Goal: Browse casually: Explore the website without a specific task or goal

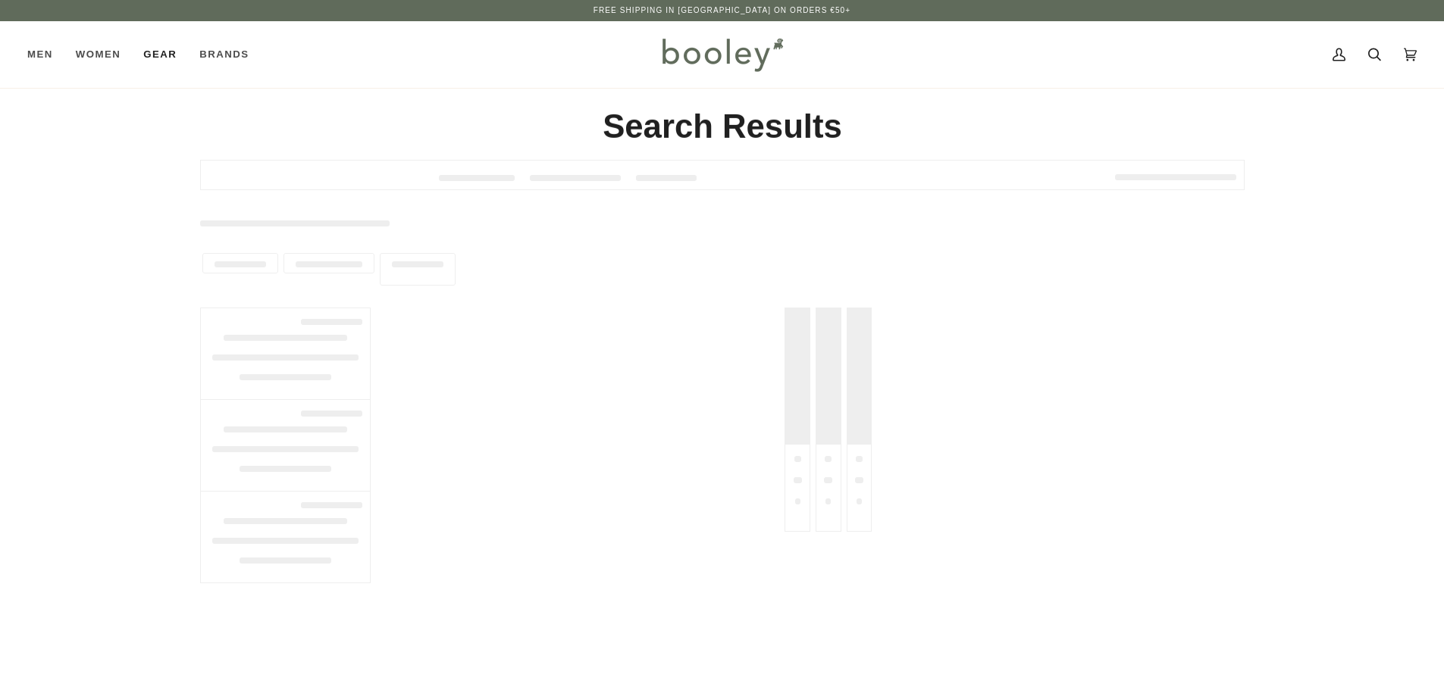
click at [162, 53] on span "Gear" at bounding box center [159, 54] width 33 height 15
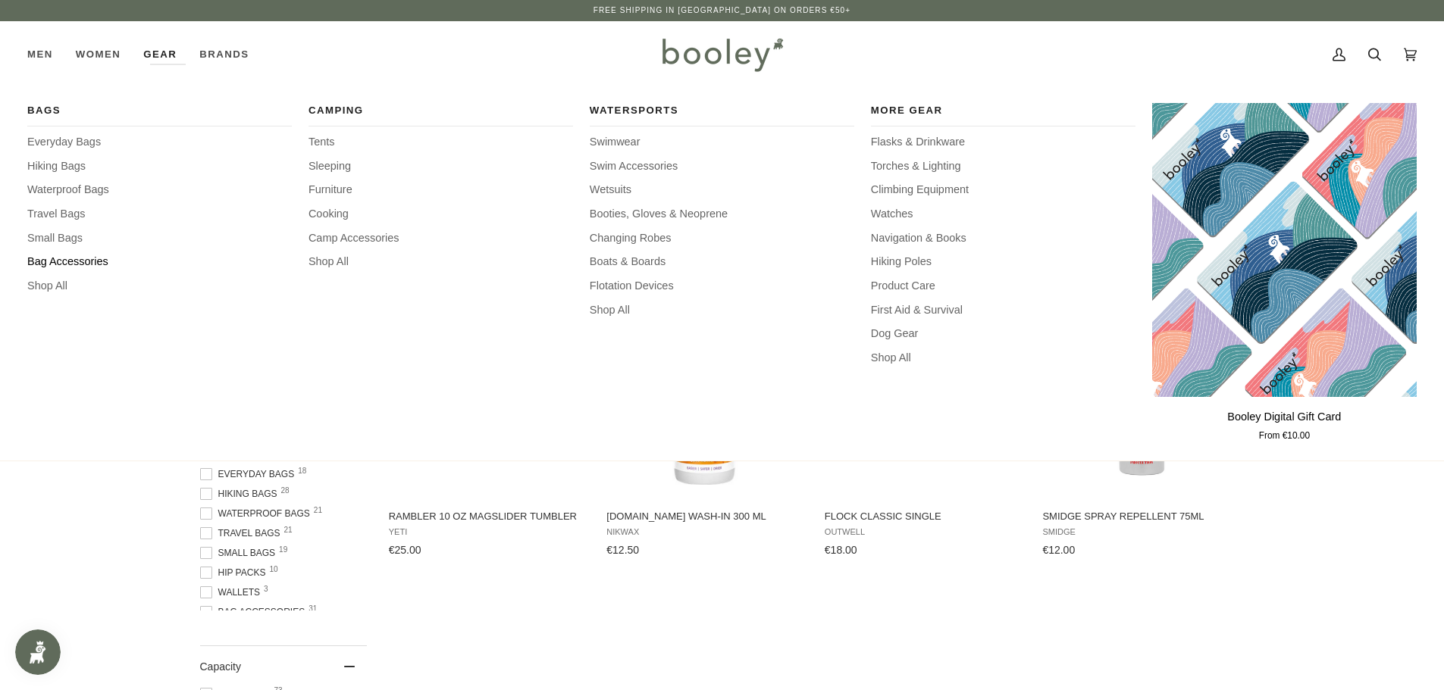
click at [61, 261] on span "Bag Accessories" at bounding box center [159, 262] width 264 height 17
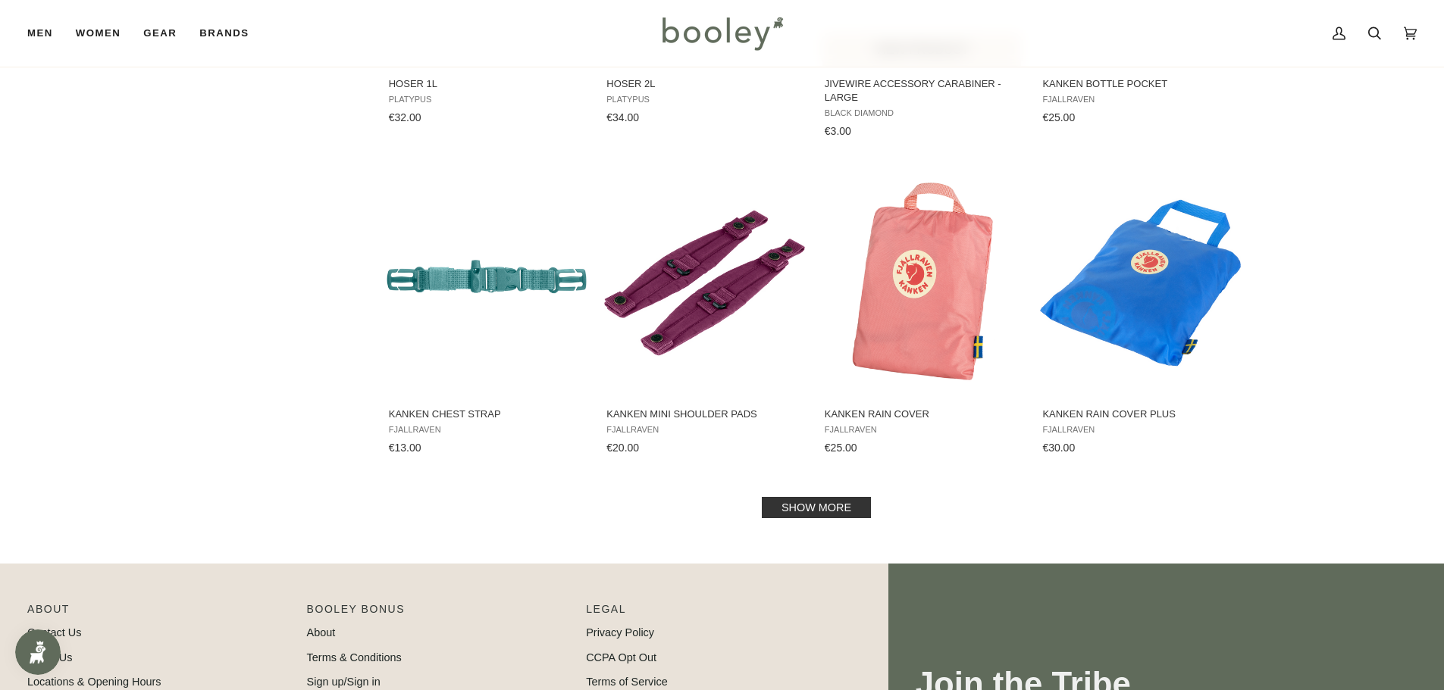
scroll to position [1364, 0]
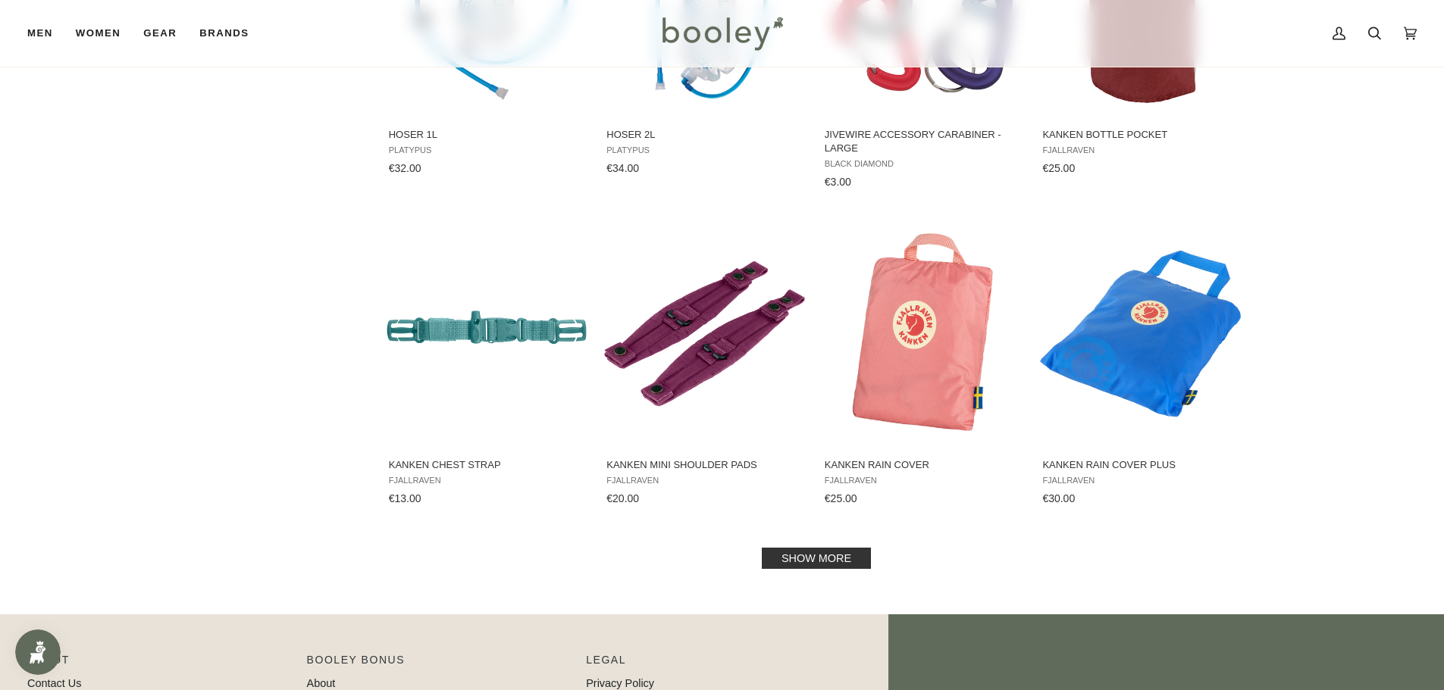
click at [825, 551] on link "Show more" at bounding box center [816, 558] width 109 height 21
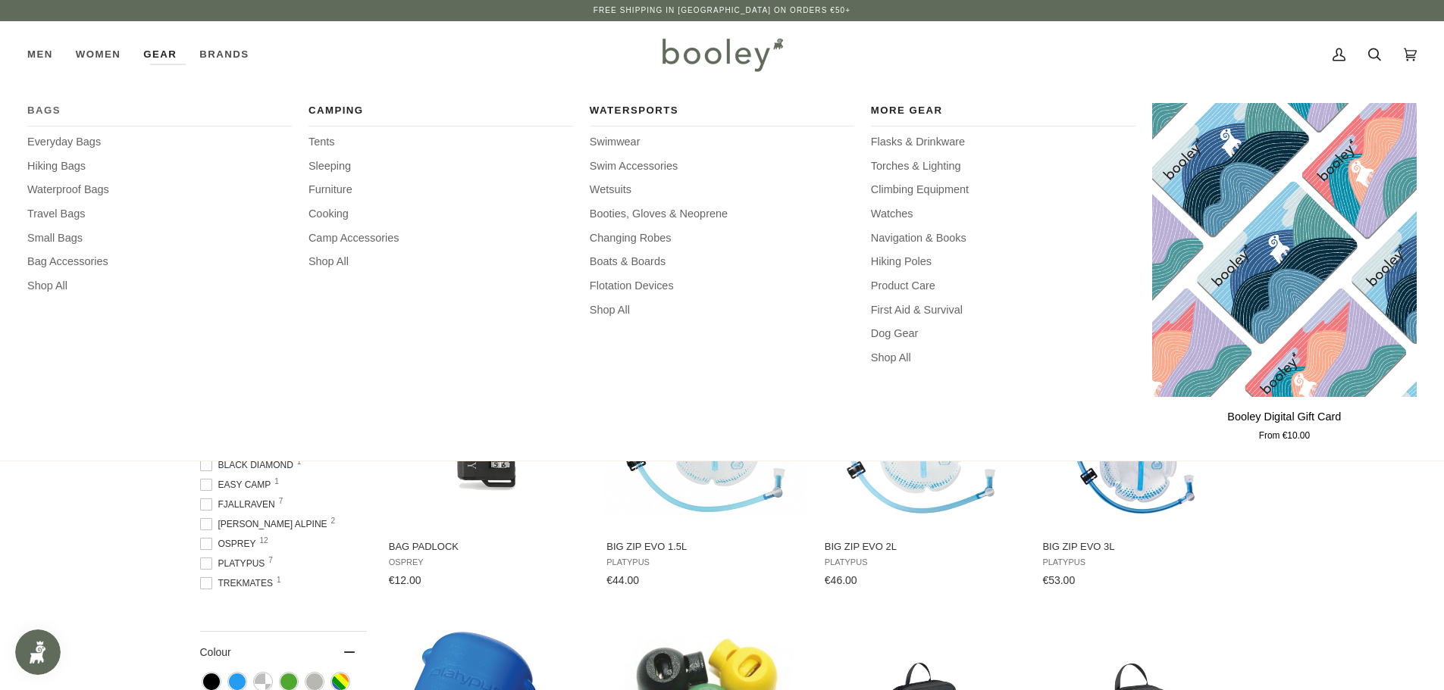
click at [48, 105] on span "Bags" at bounding box center [159, 110] width 264 height 15
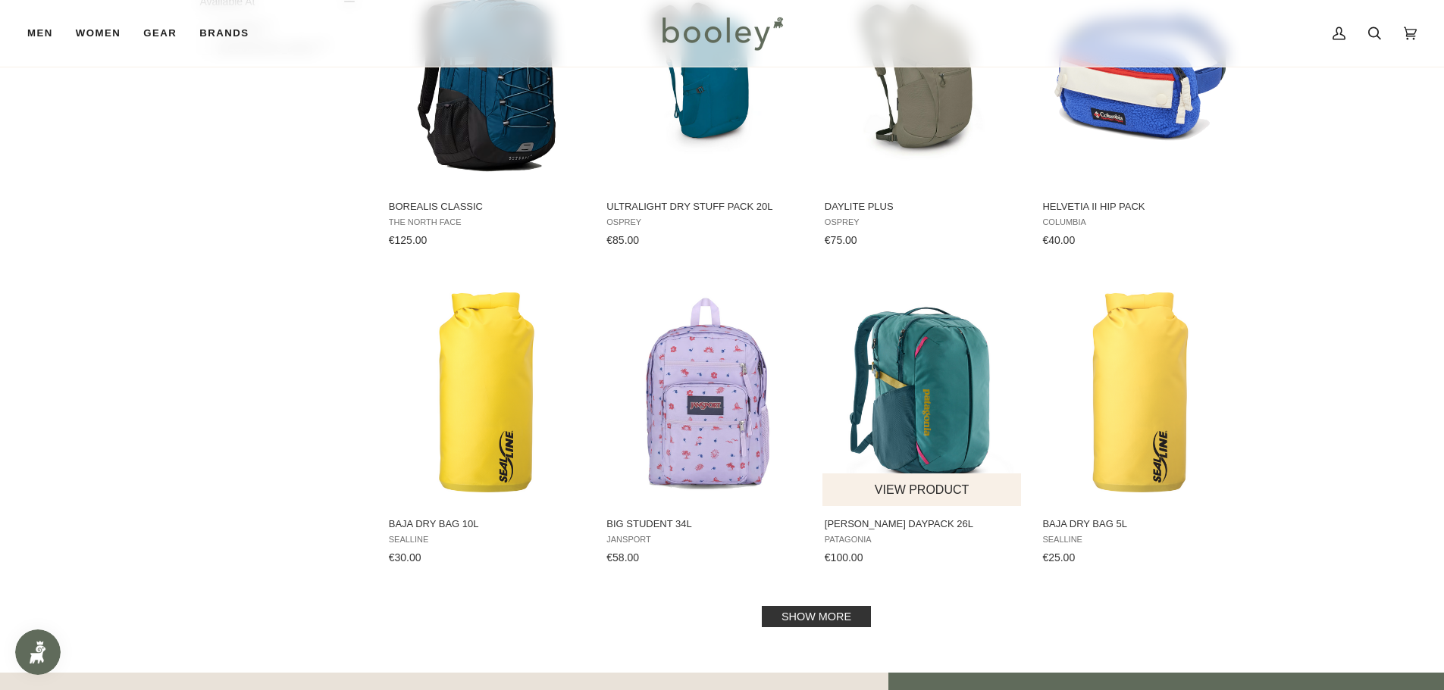
scroll to position [1288, 0]
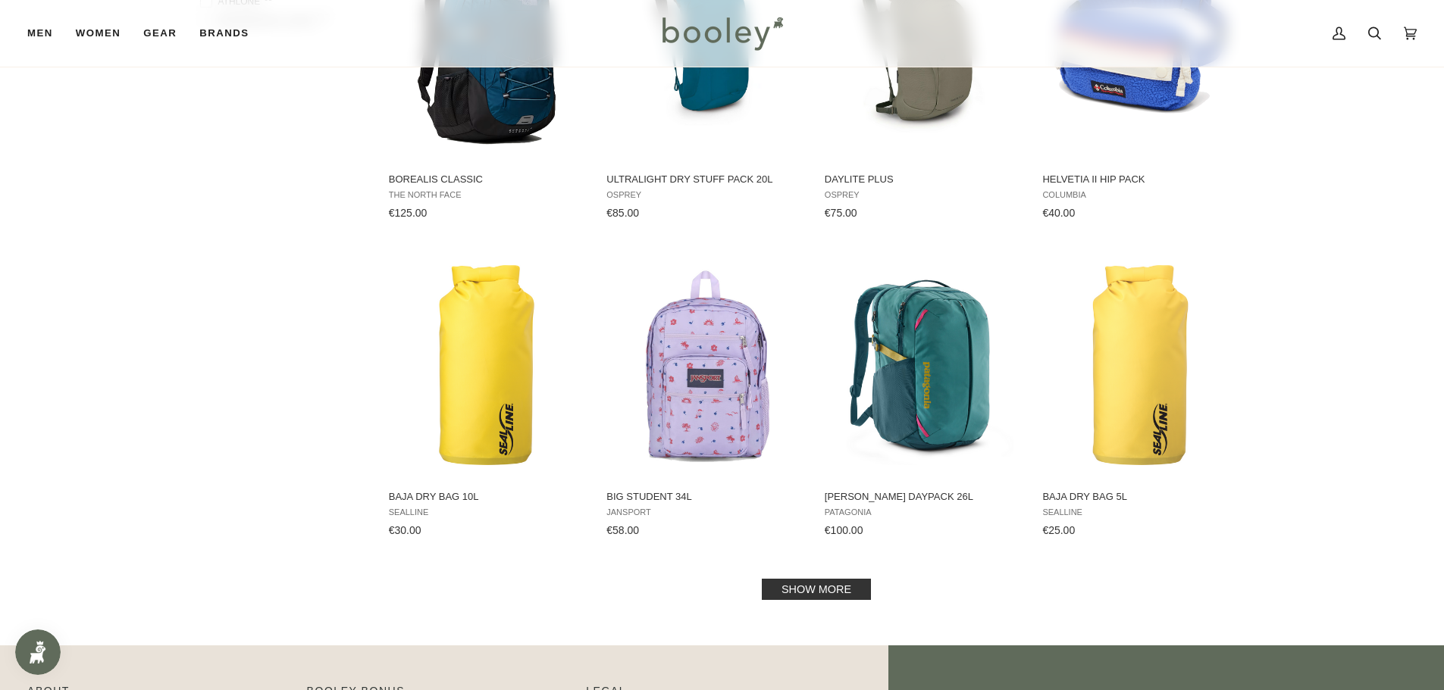
click at [801, 584] on link "Show more" at bounding box center [816, 589] width 109 height 21
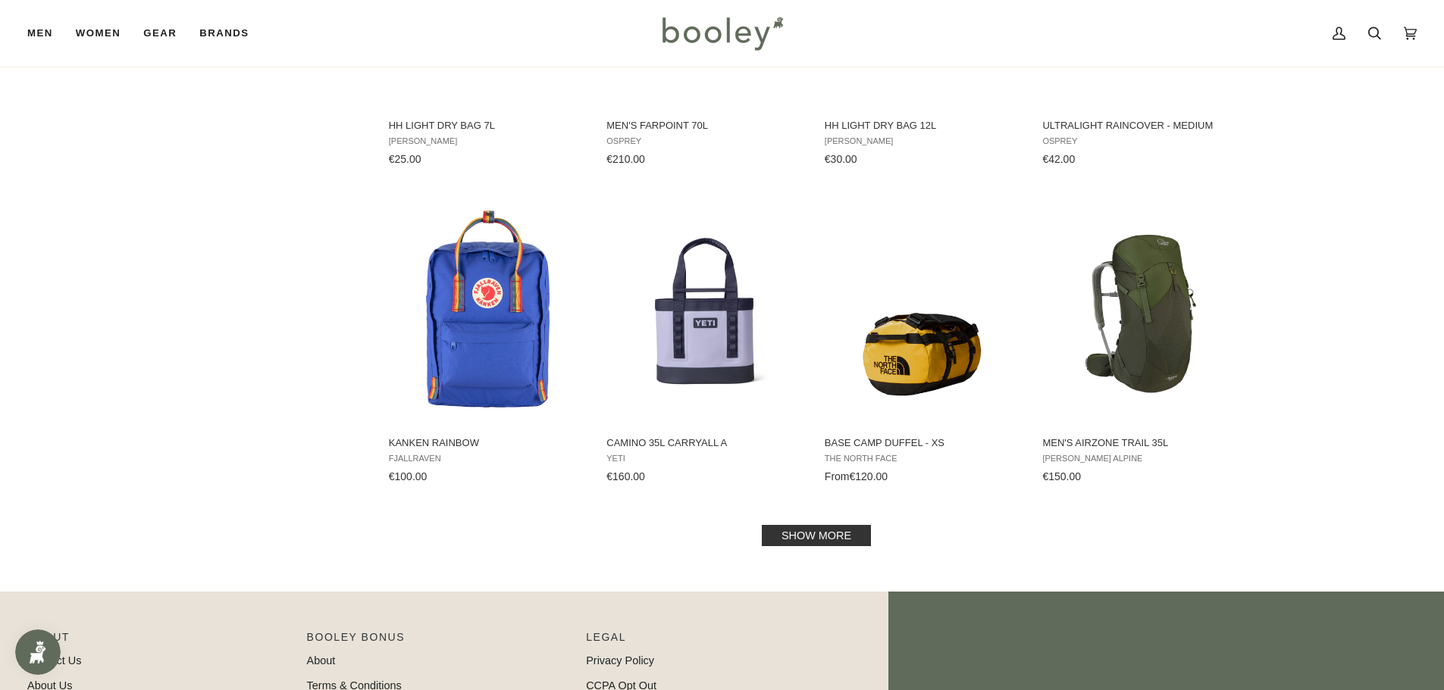
scroll to position [2956, 0]
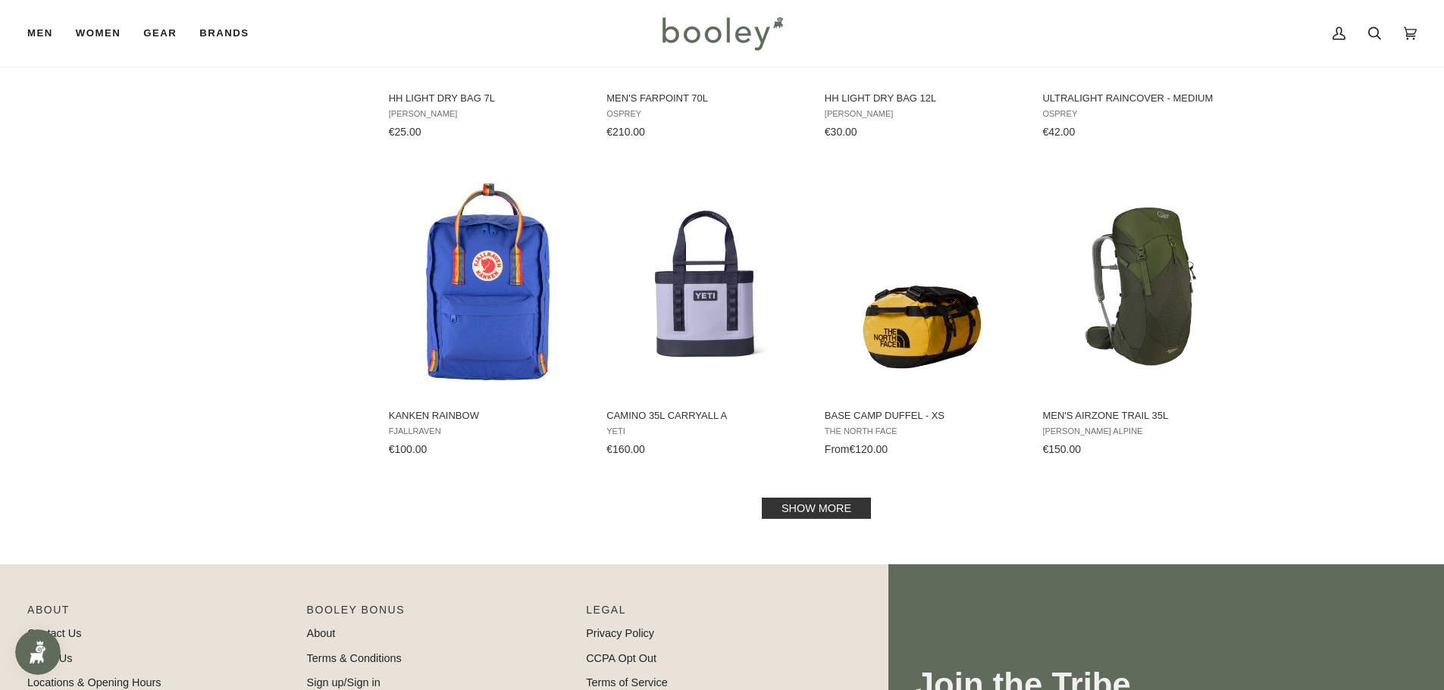
click at [778, 505] on link "Show more" at bounding box center [816, 508] width 109 height 21
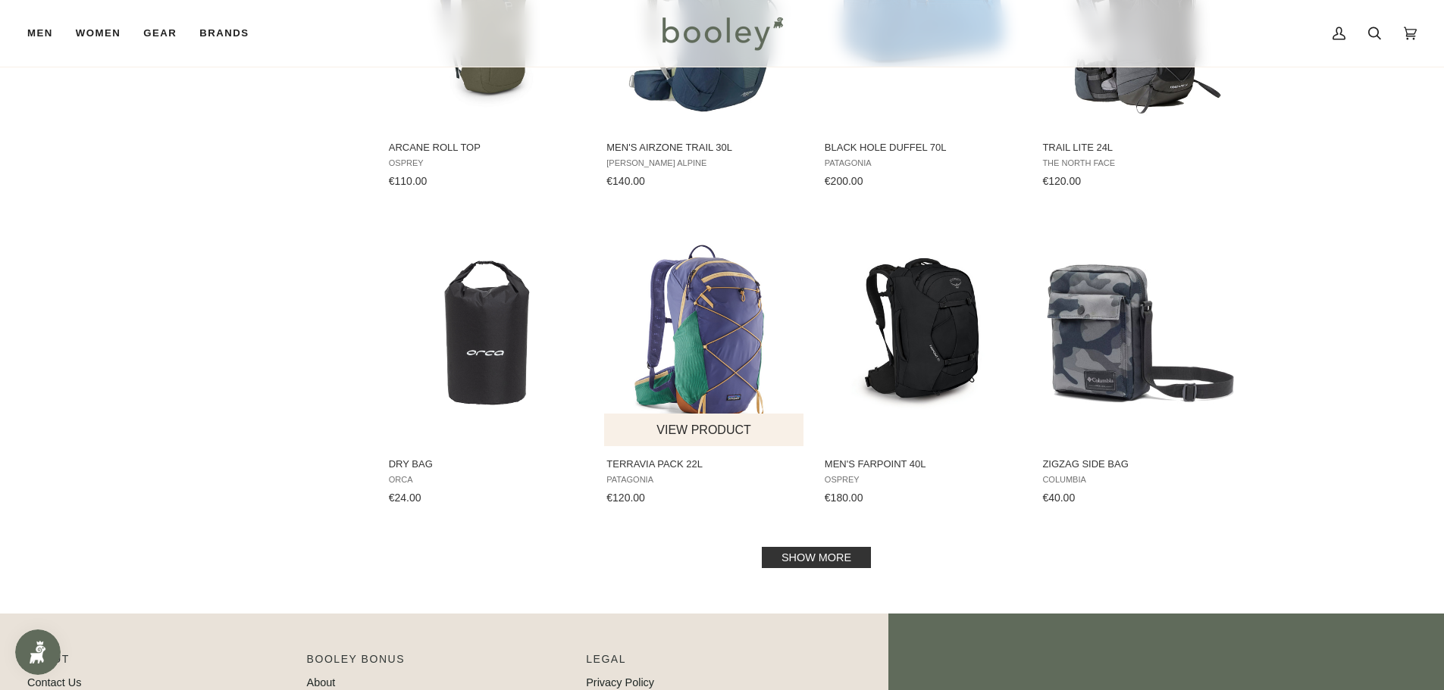
scroll to position [4547, 0]
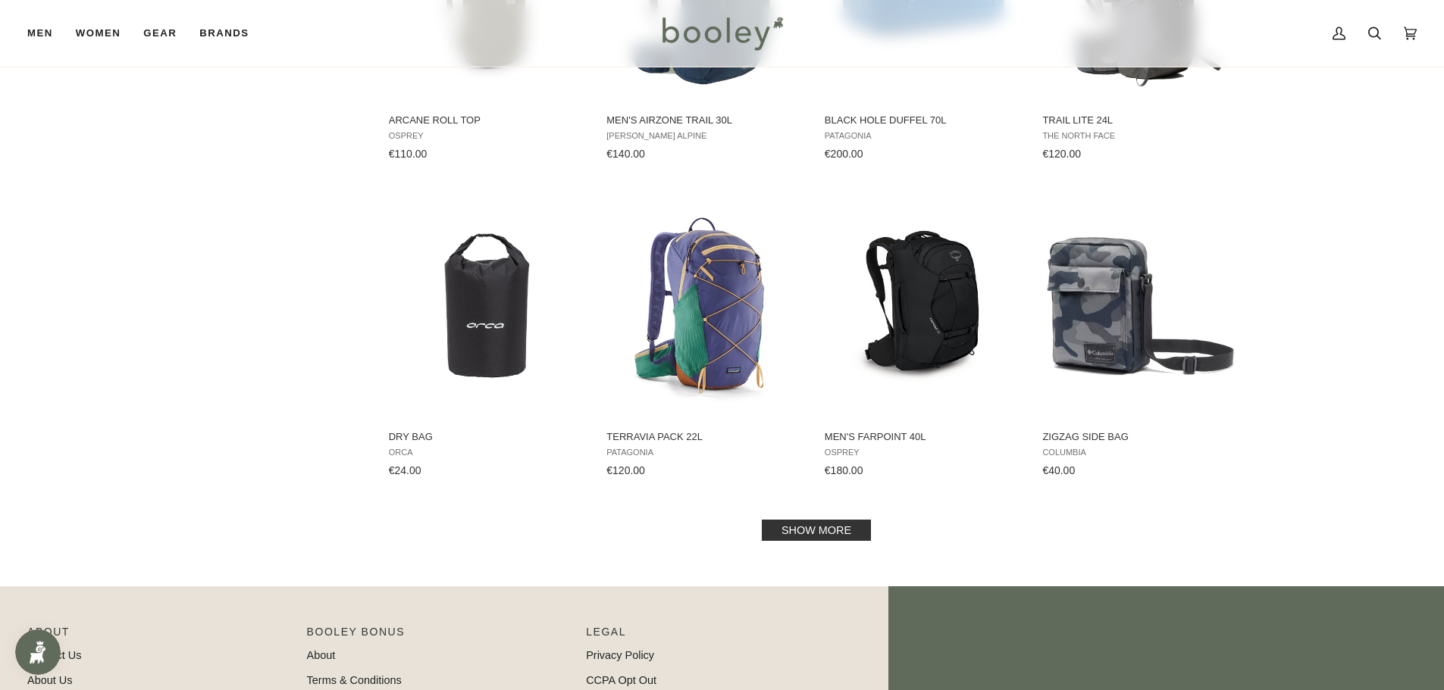
click at [809, 521] on link "Show more" at bounding box center [816, 530] width 109 height 21
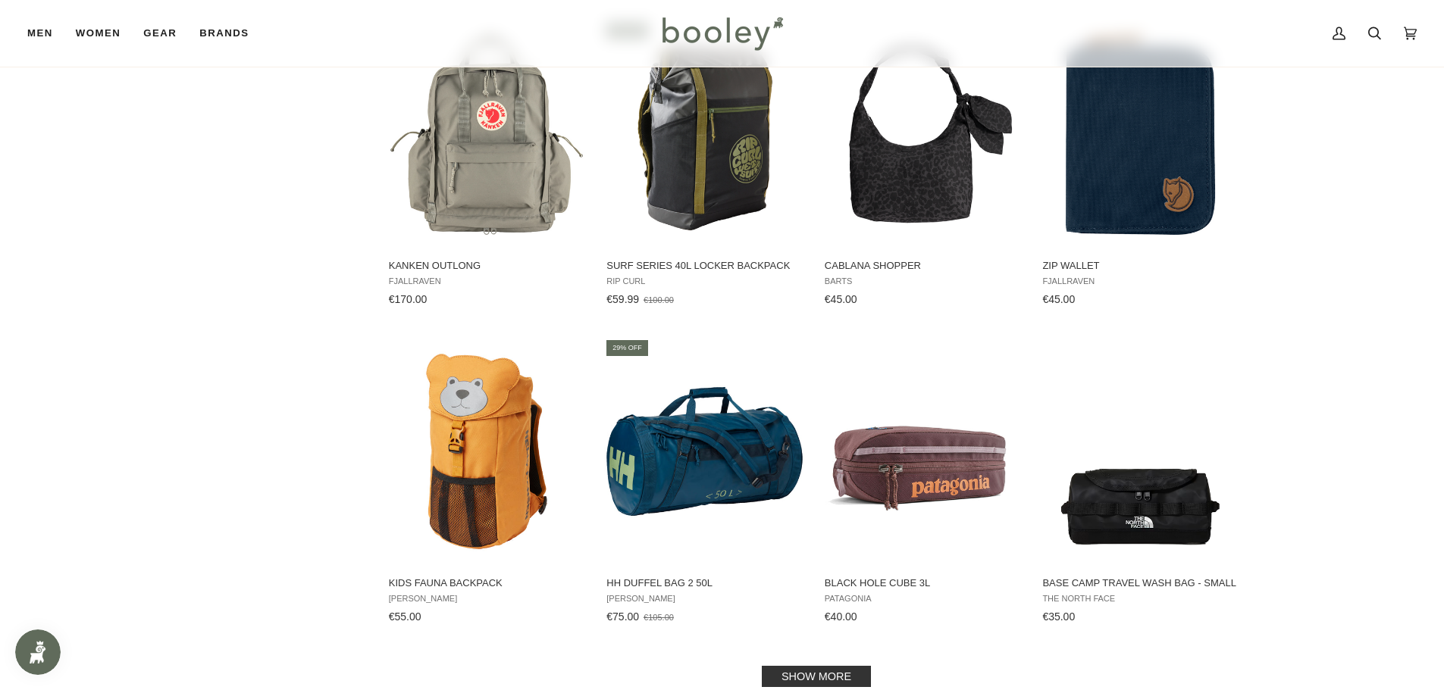
scroll to position [6138, 0]
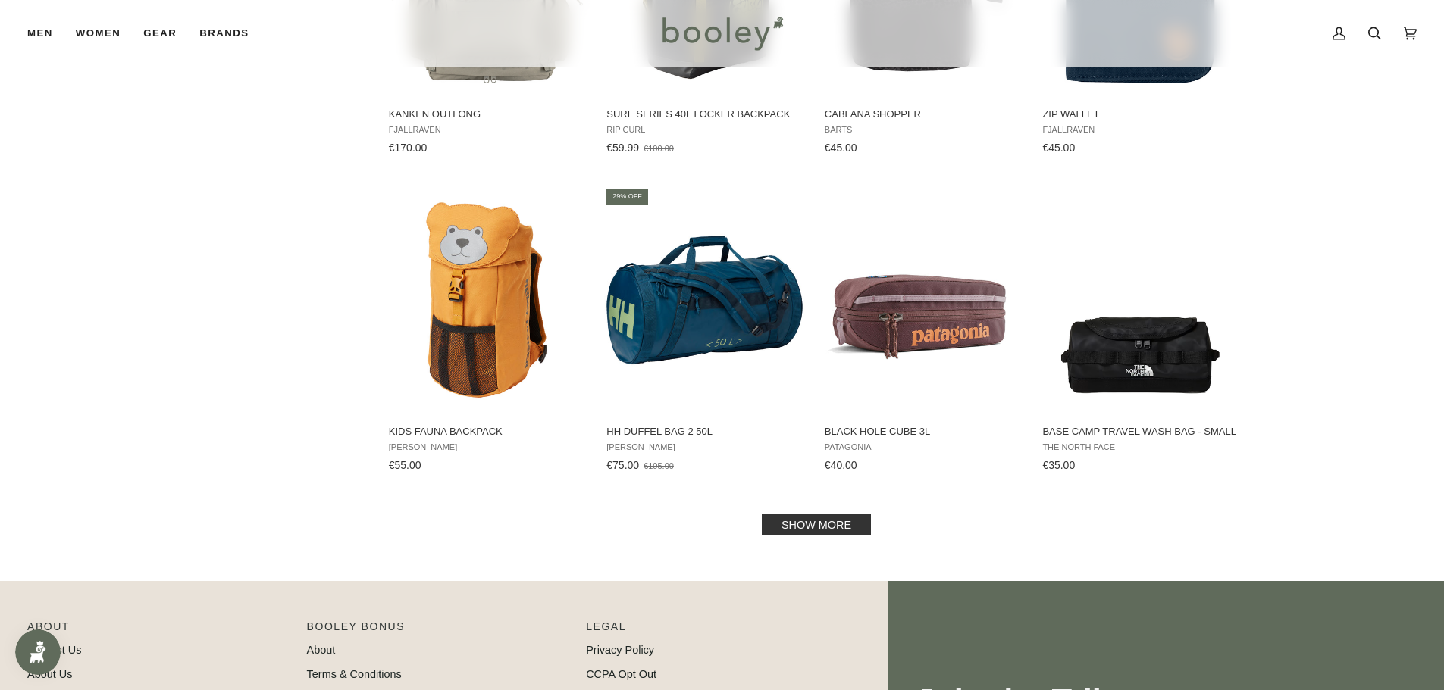
click at [809, 516] on link "Show more" at bounding box center [816, 525] width 109 height 21
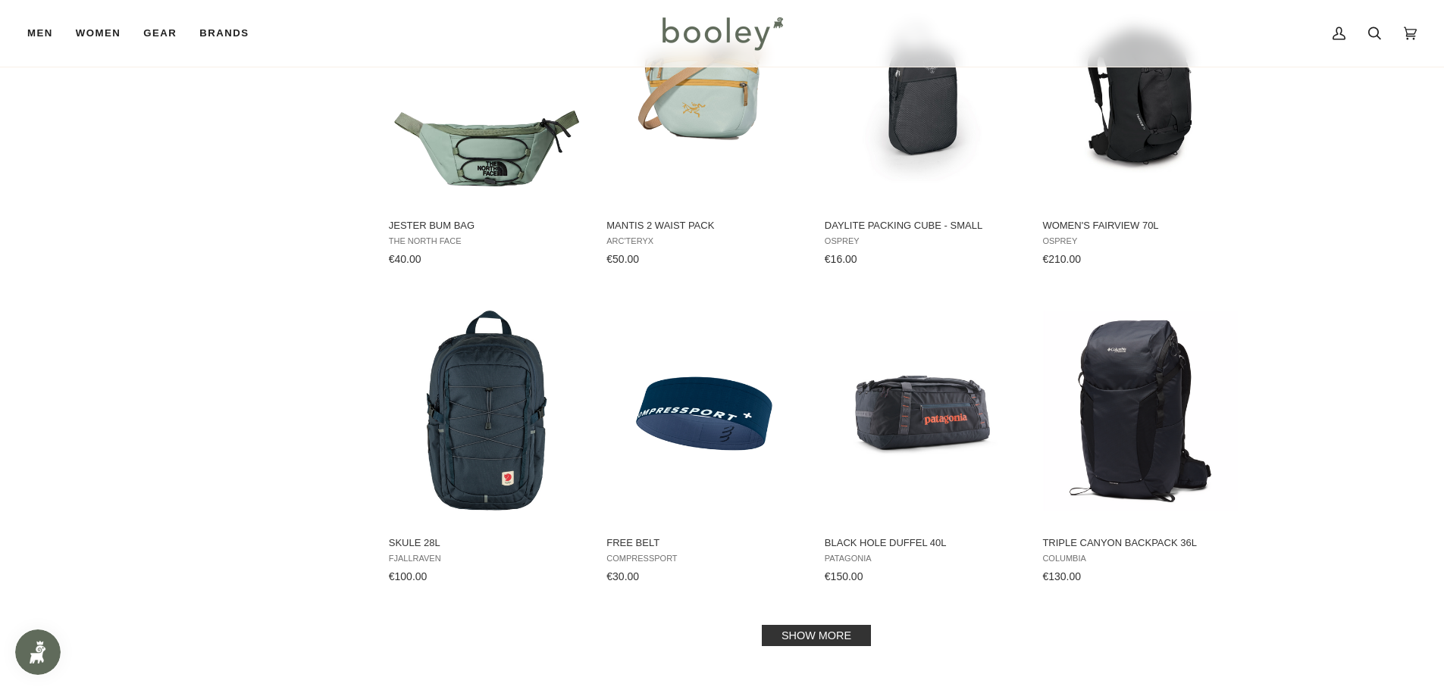
scroll to position [7654, 0]
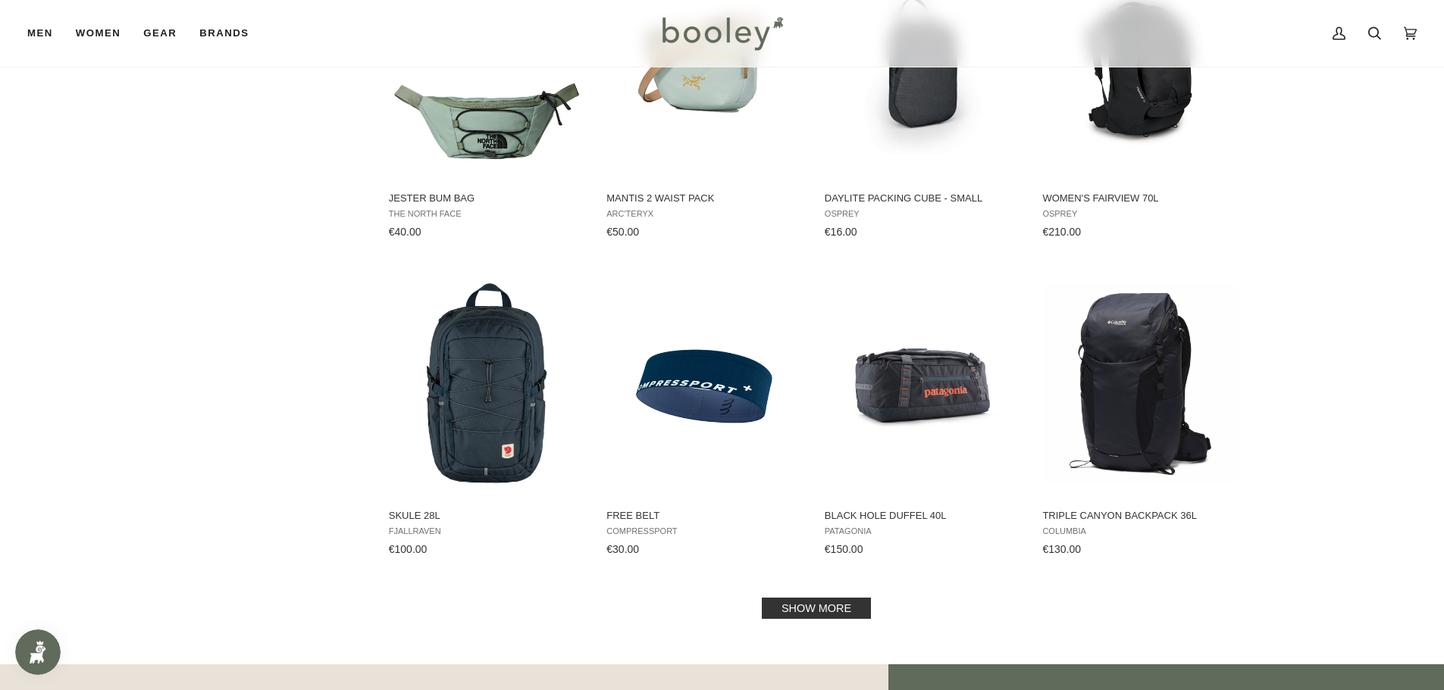
click at [862, 598] on link "Show more" at bounding box center [816, 608] width 109 height 21
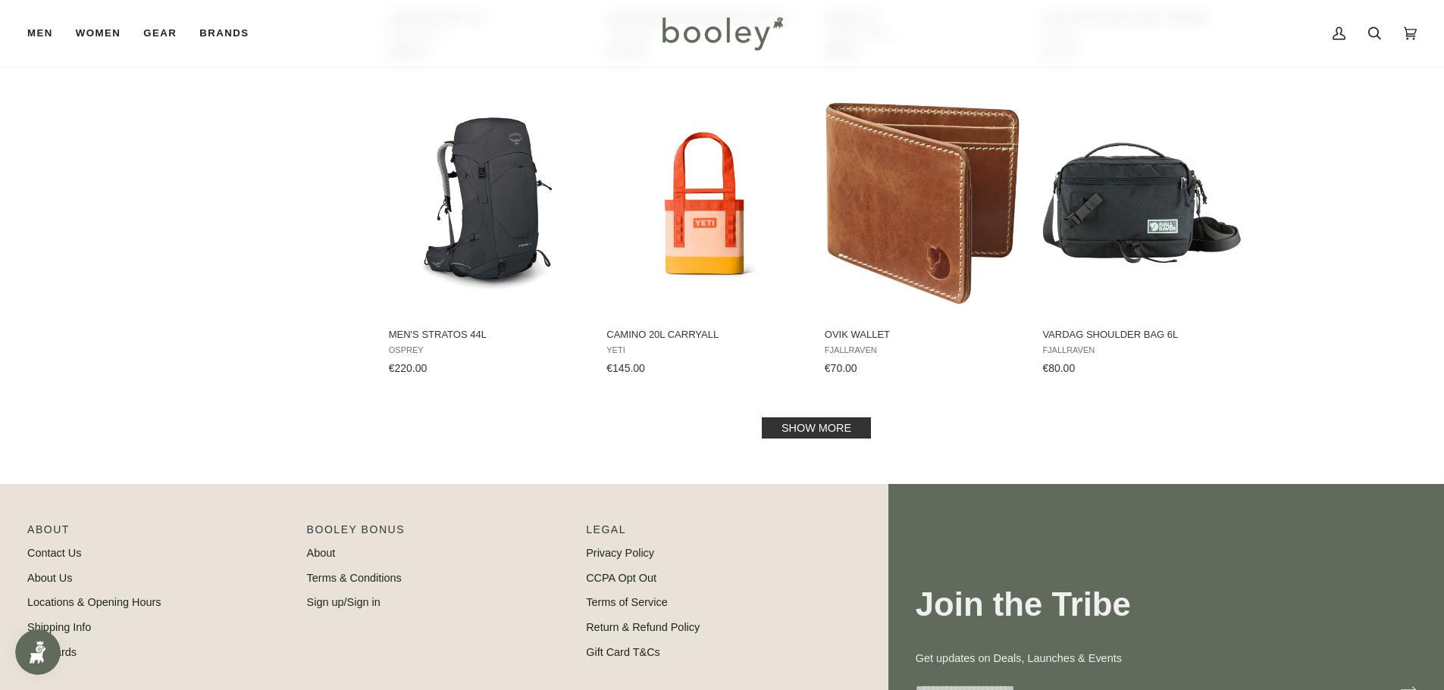
scroll to position [9397, 0]
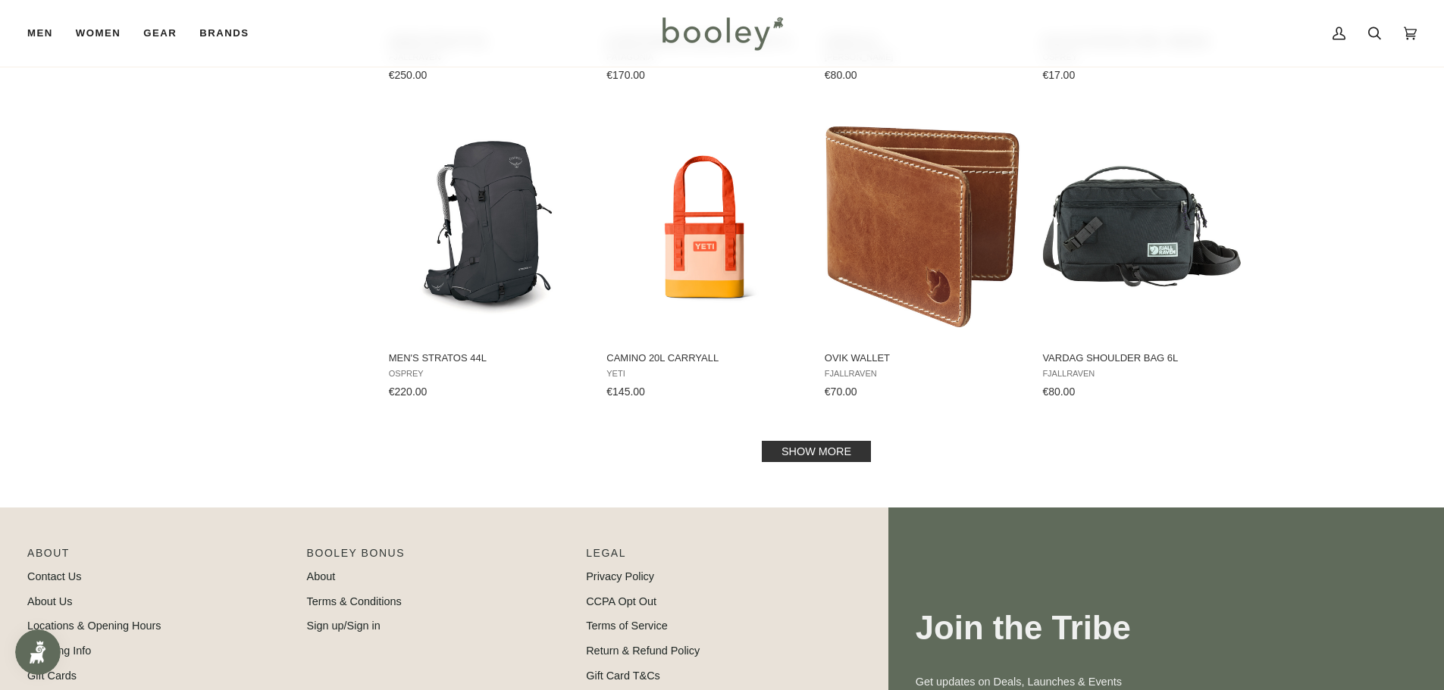
click at [814, 446] on link "Show more" at bounding box center [816, 451] width 109 height 21
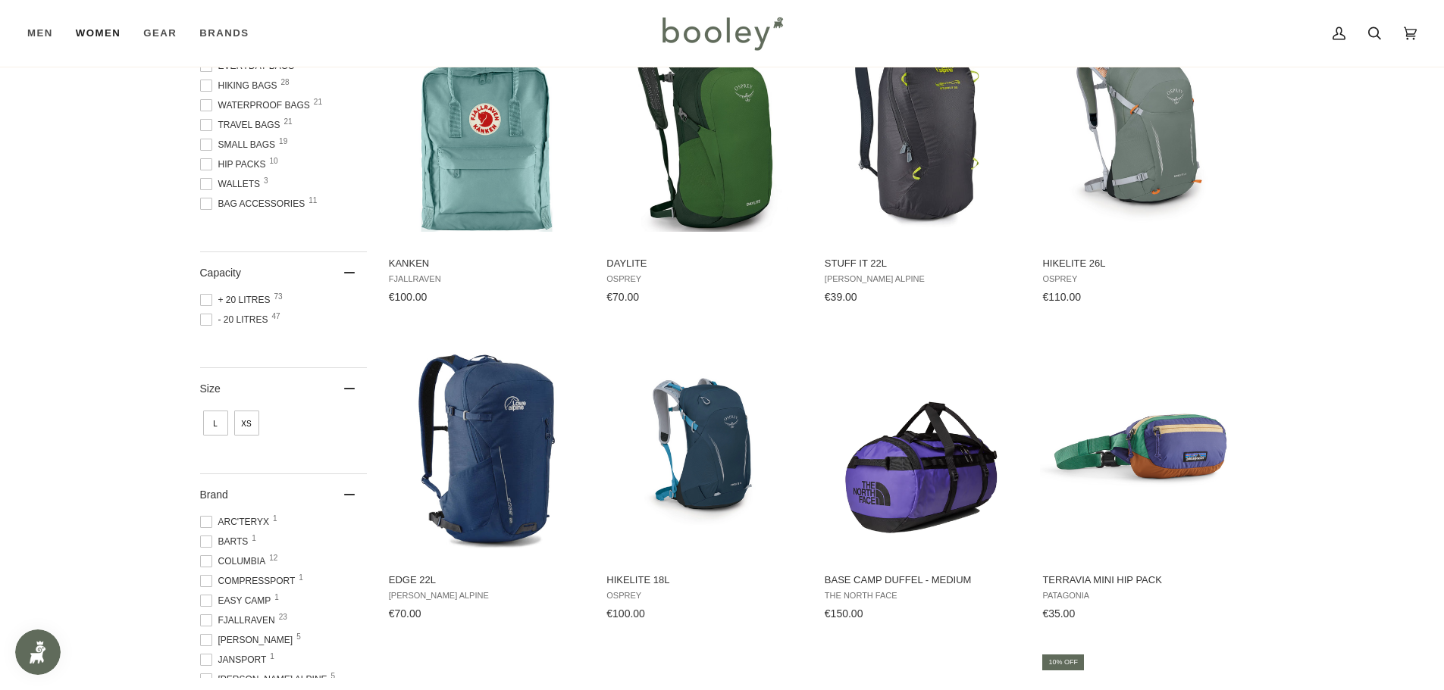
scroll to position [303, 0]
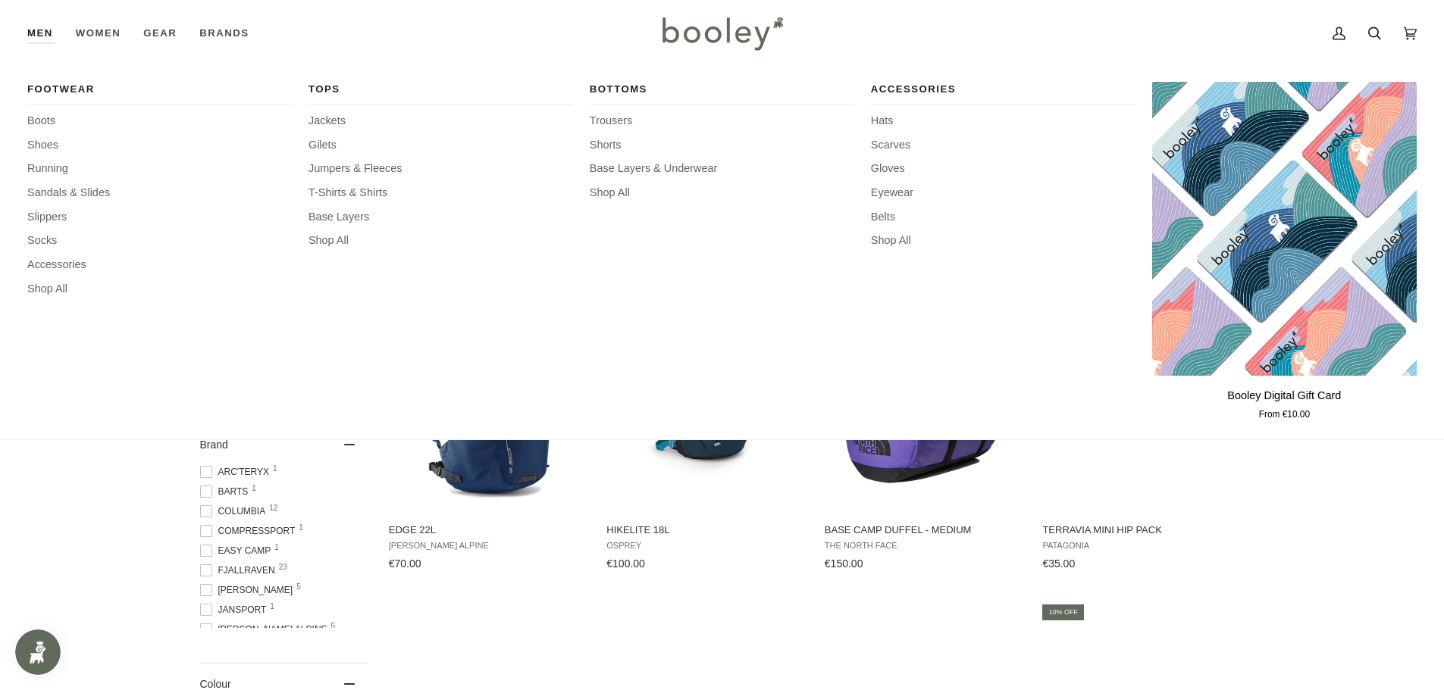
click at [38, 28] on link "Men" at bounding box center [45, 33] width 37 height 67
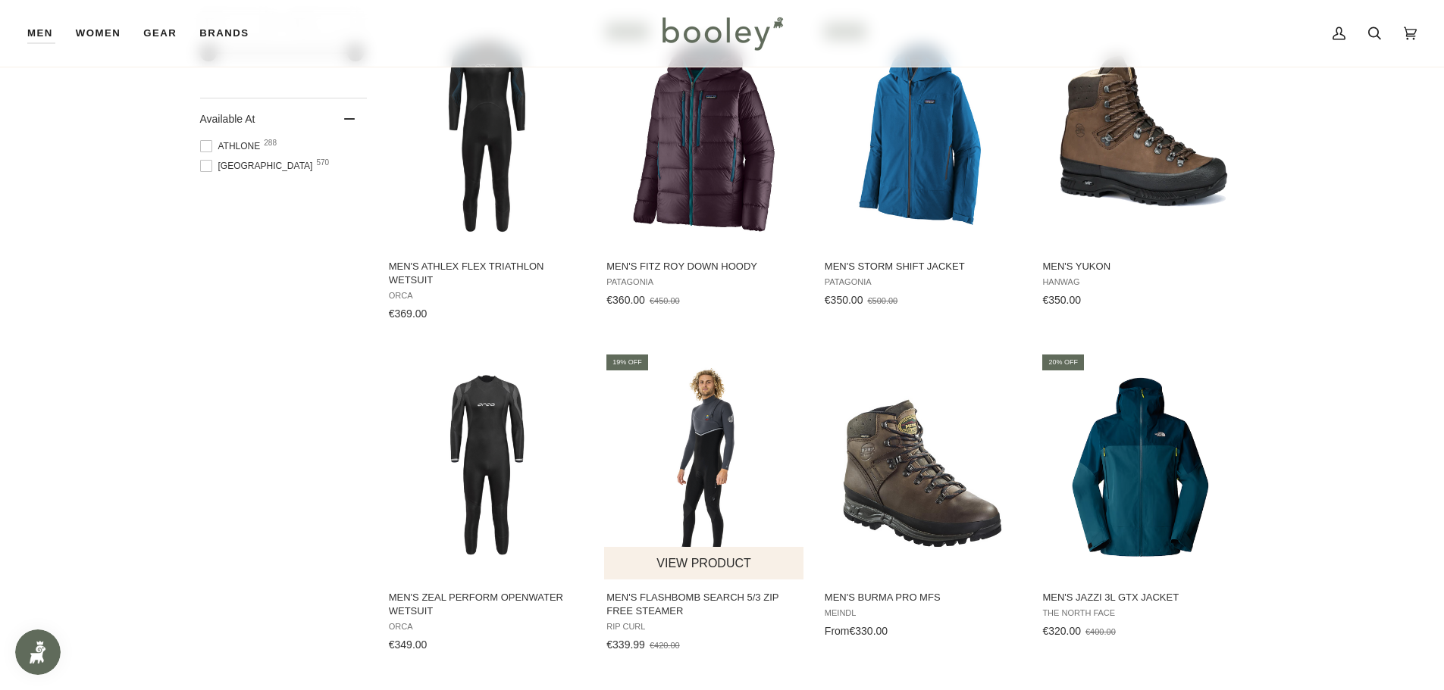
scroll to position [1288, 0]
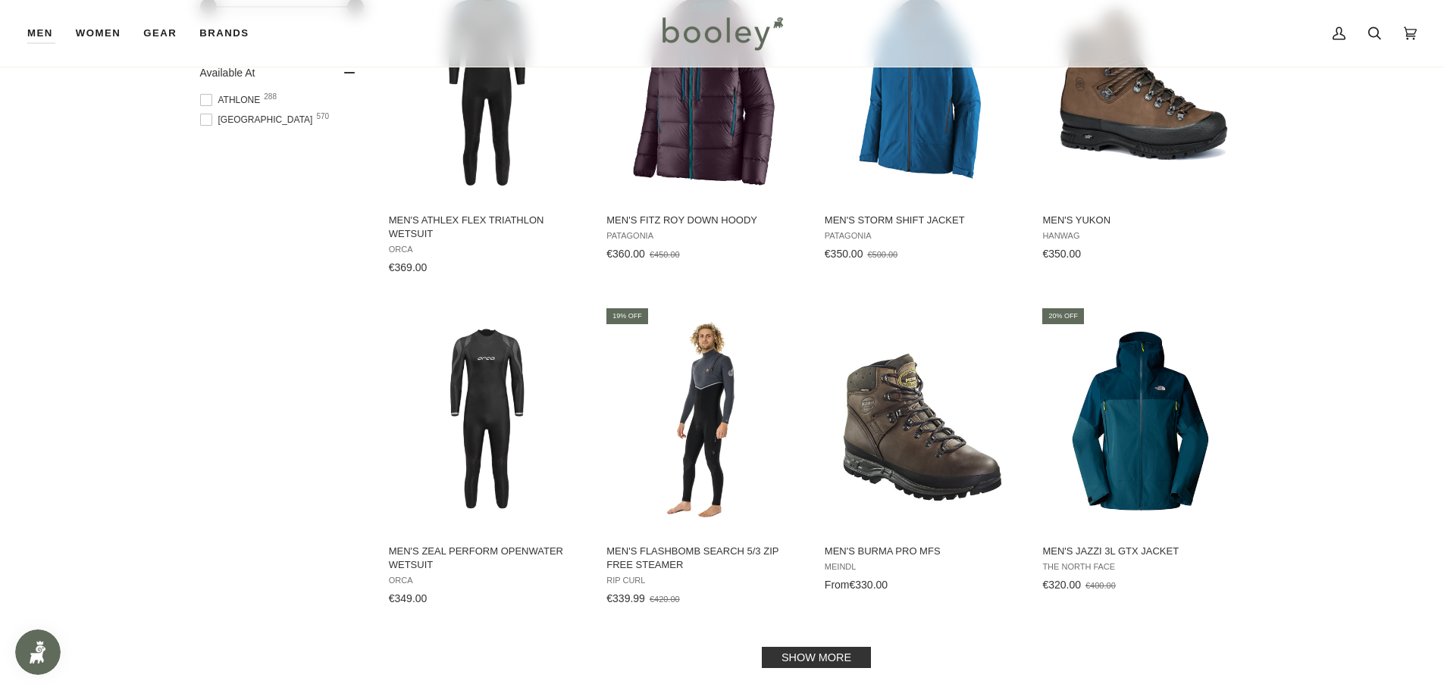
click at [837, 650] on link "Show more" at bounding box center [816, 657] width 109 height 21
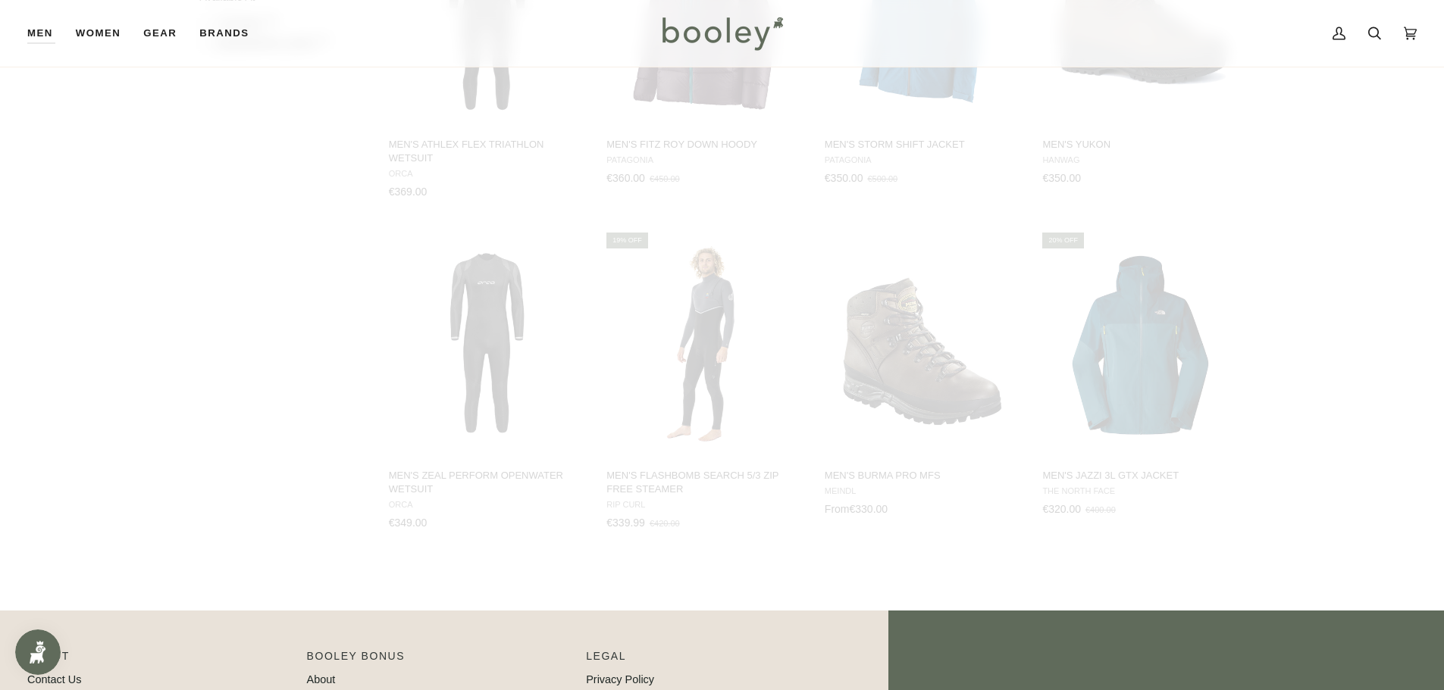
scroll to position [1440, 0]
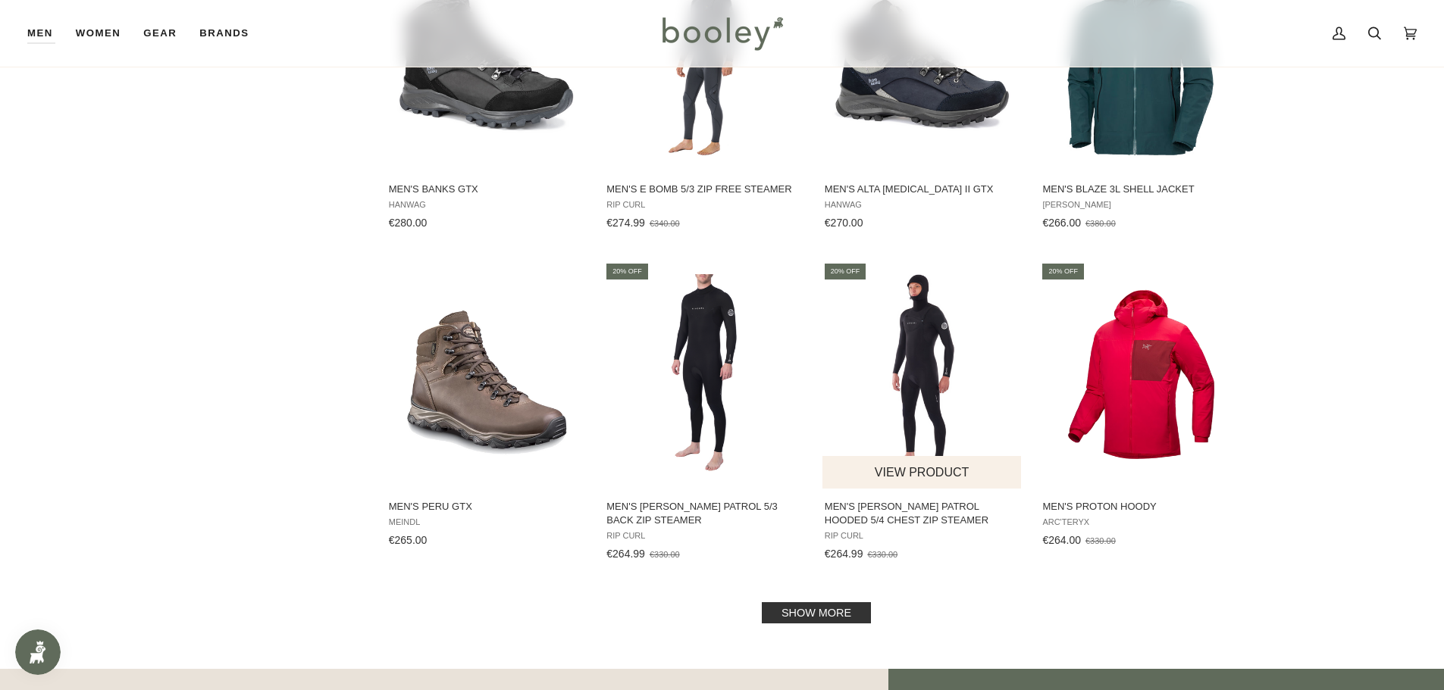
scroll to position [2884, 0]
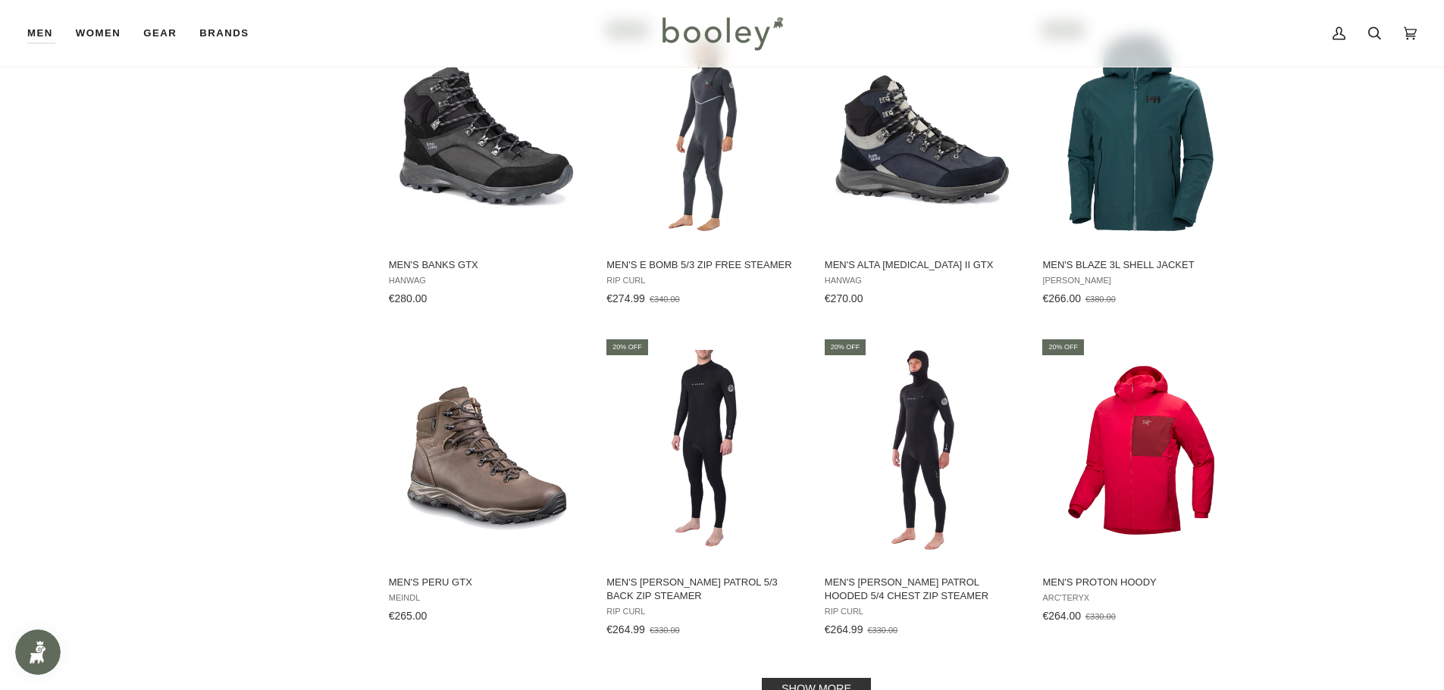
click at [810, 680] on link "Show more" at bounding box center [816, 688] width 109 height 21
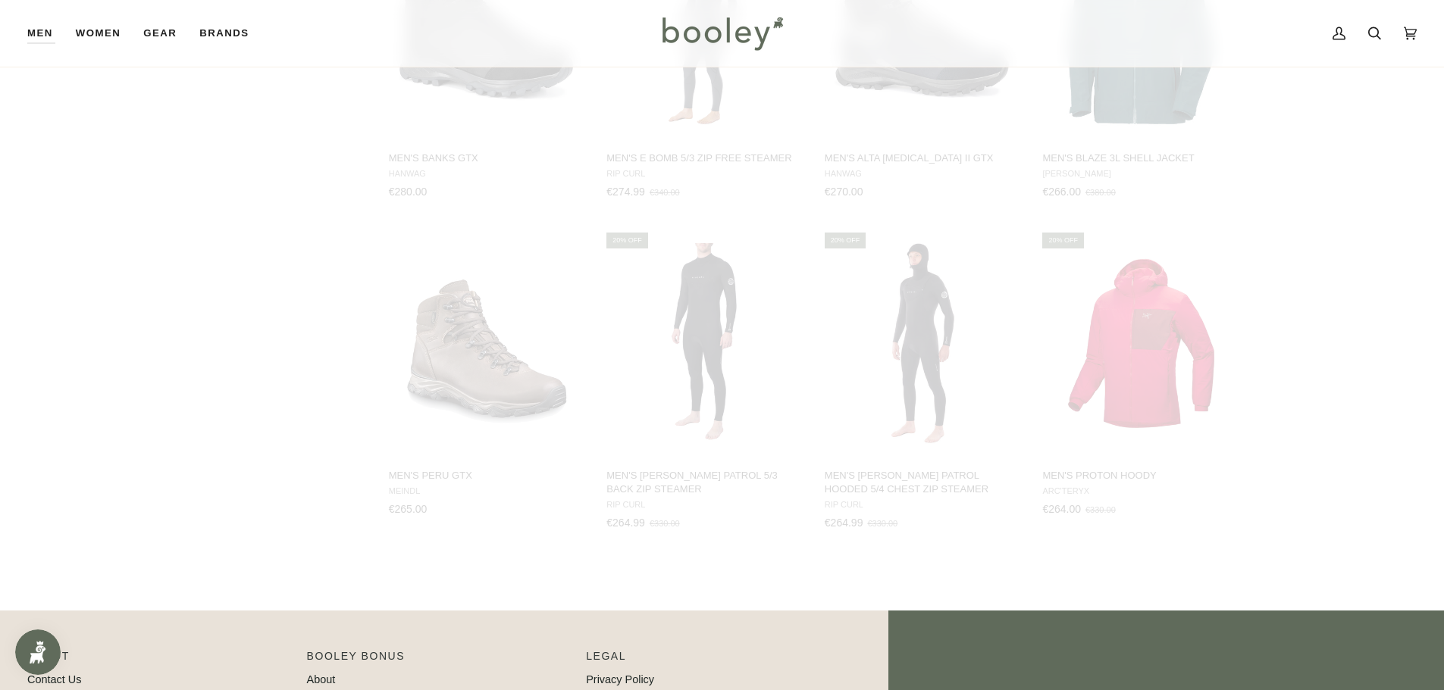
scroll to position [3112, 0]
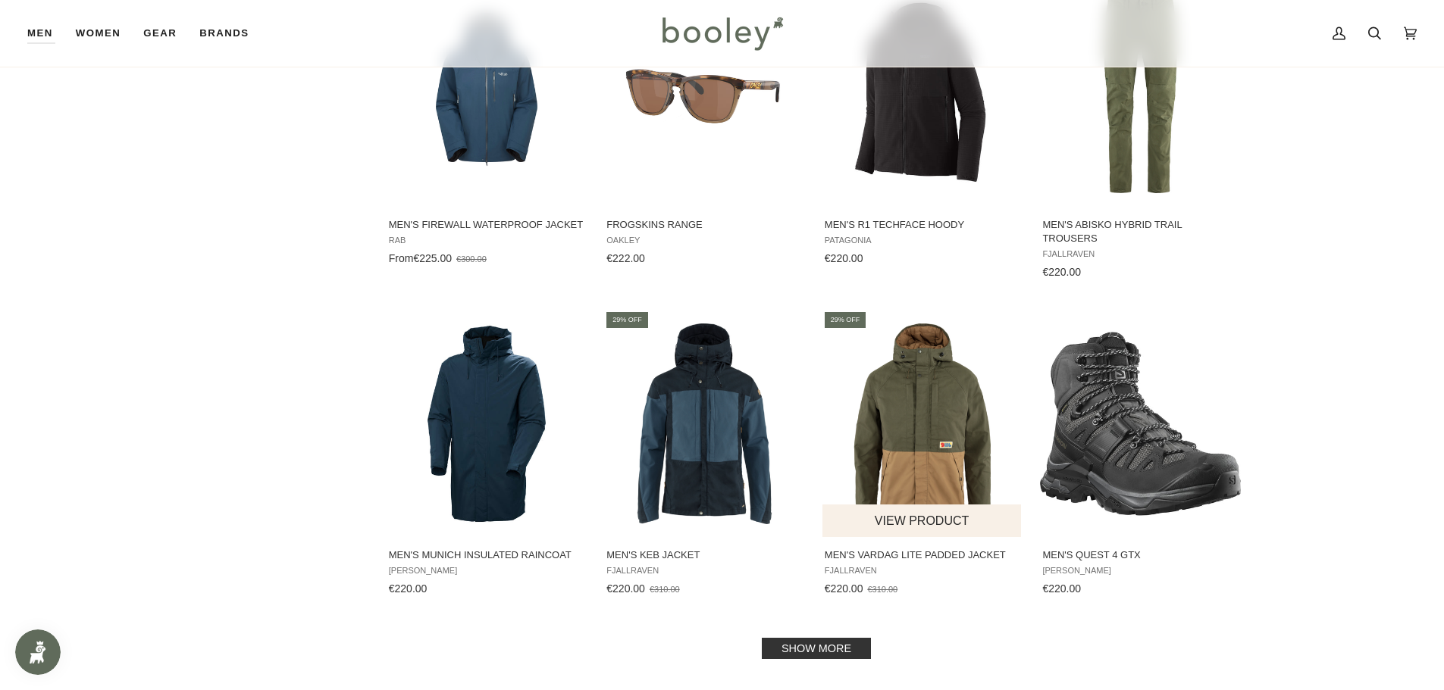
scroll to position [4600, 0]
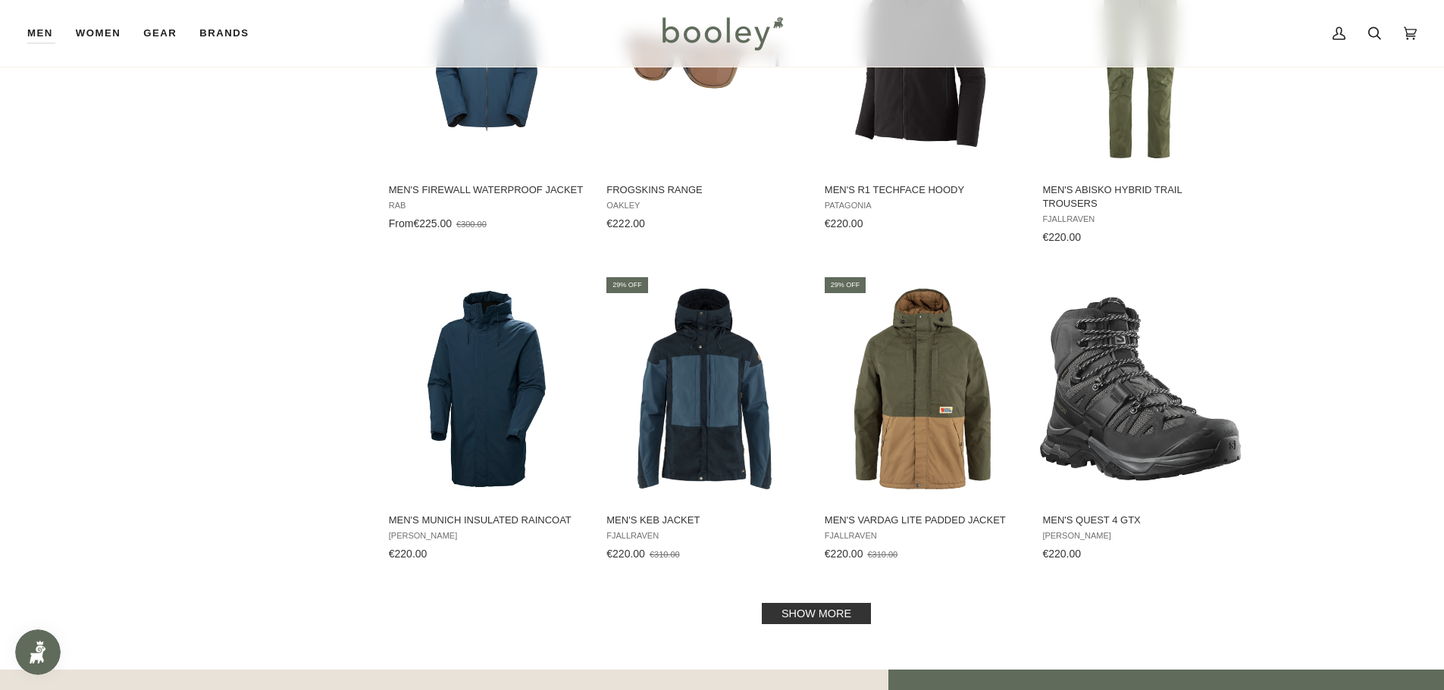
click at [823, 610] on link "Show more" at bounding box center [816, 613] width 109 height 21
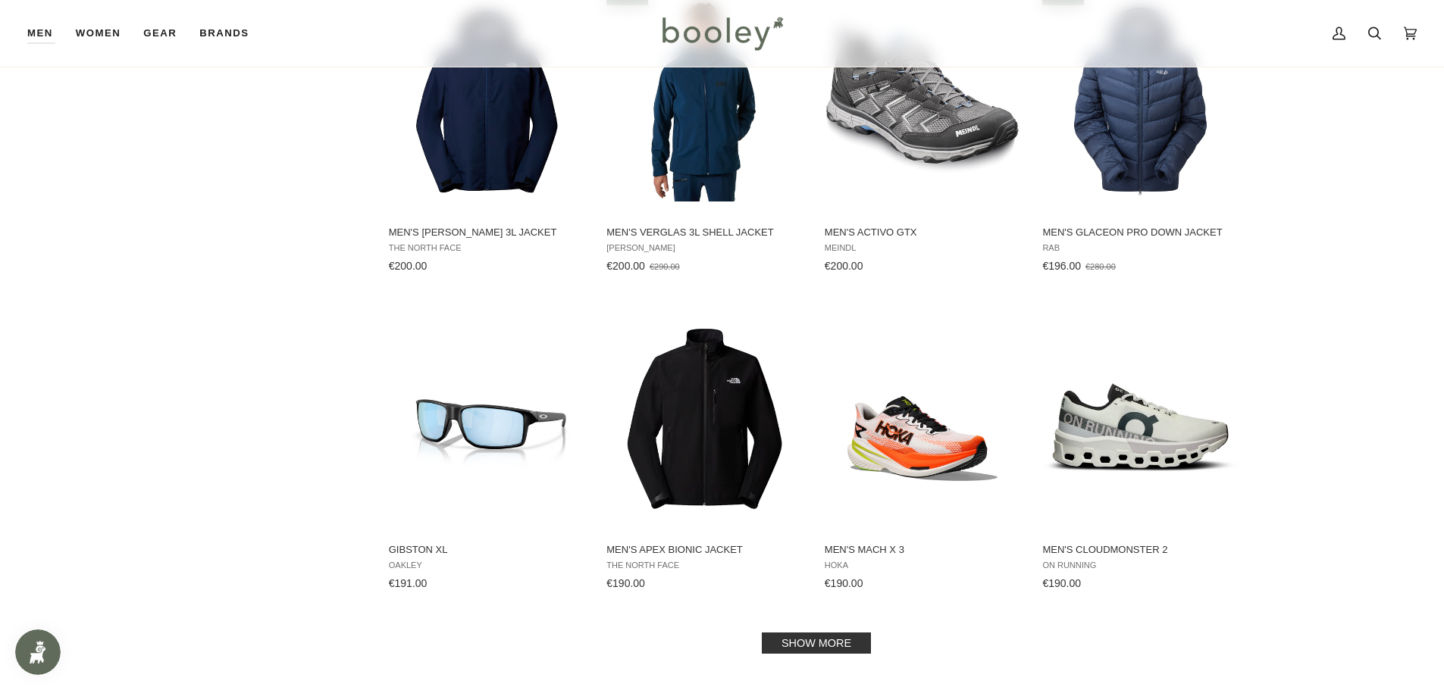
scroll to position [6165, 0]
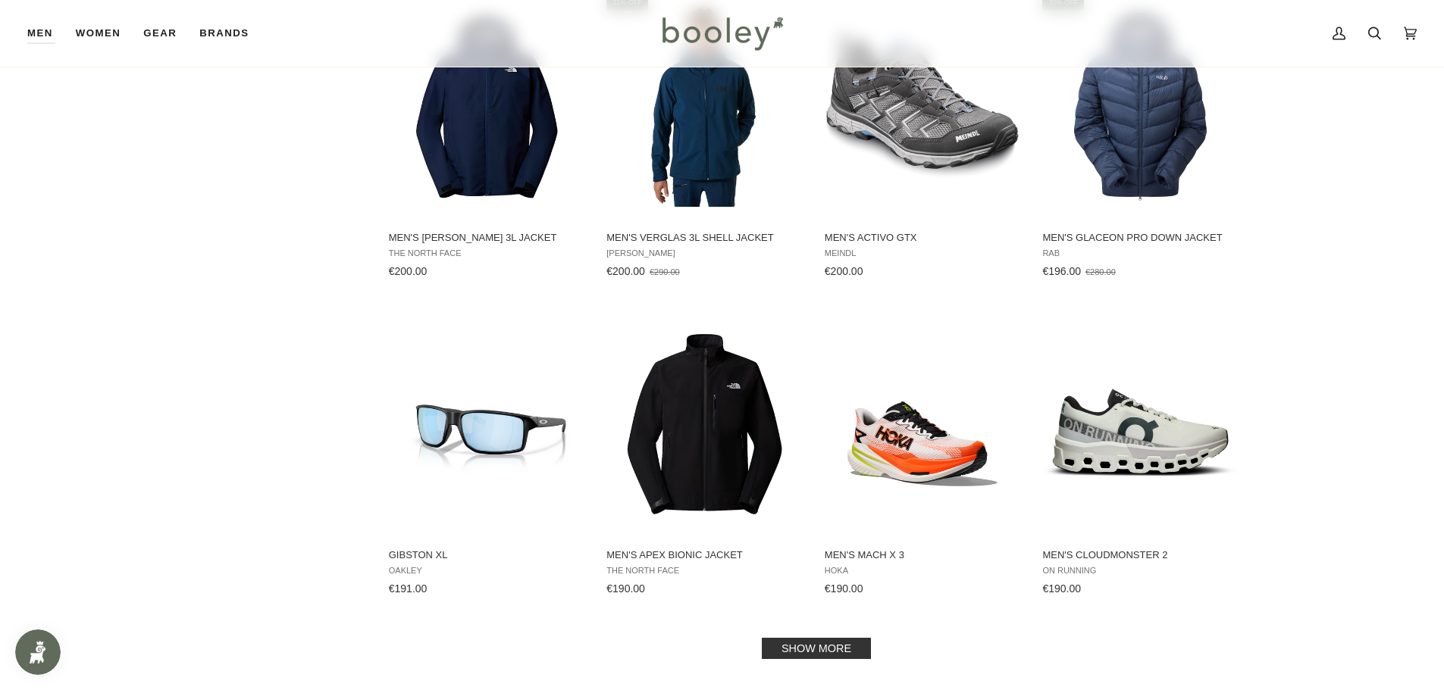
click at [764, 638] on link "Show more" at bounding box center [816, 648] width 109 height 21
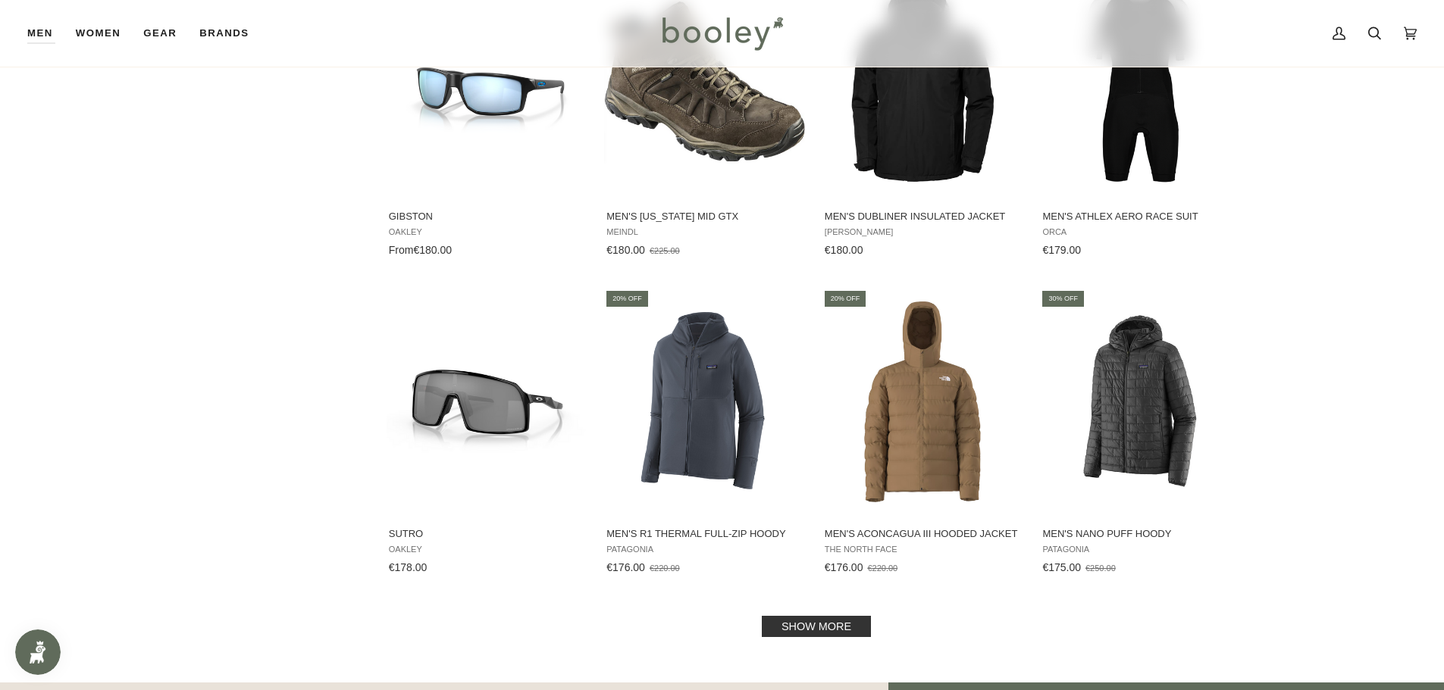
scroll to position [7710, 0]
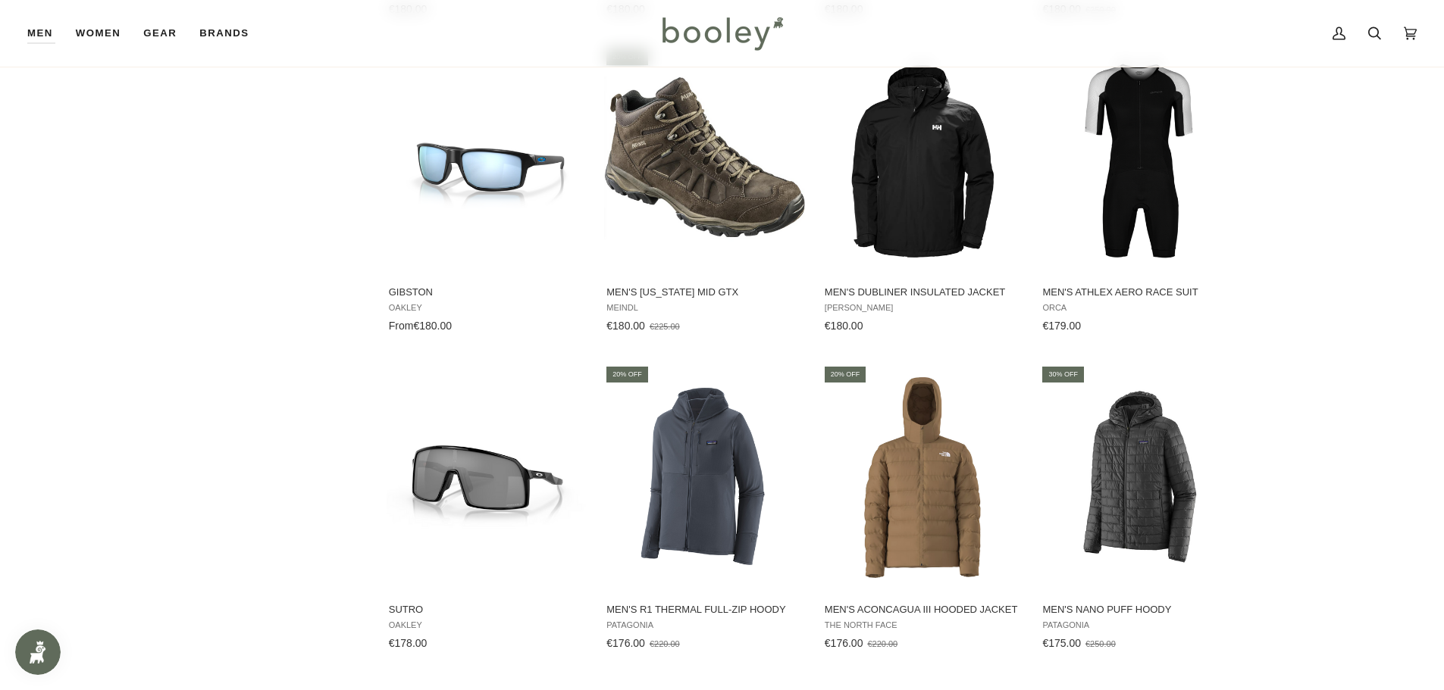
click at [815, 690] on link "Show more" at bounding box center [816, 702] width 109 height 21
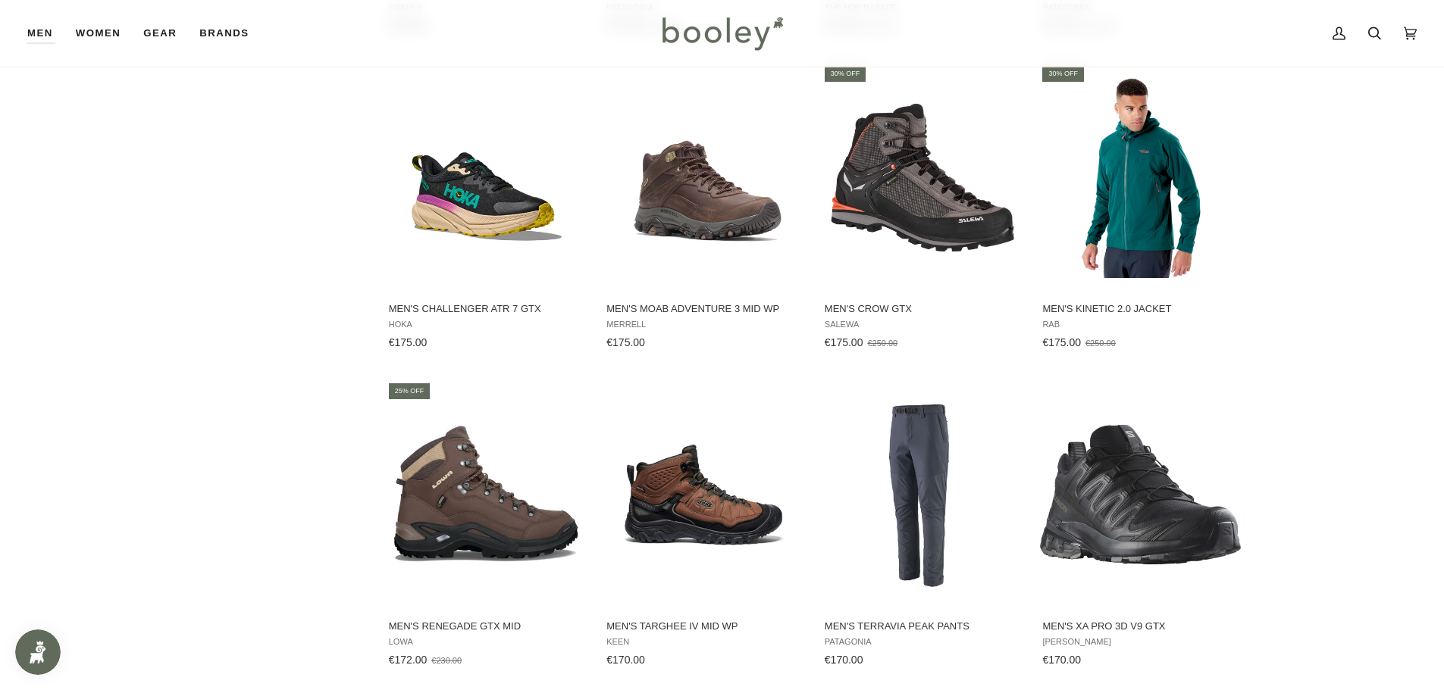
scroll to position [8468, 0]
